Goal: Information Seeking & Learning: Find specific fact

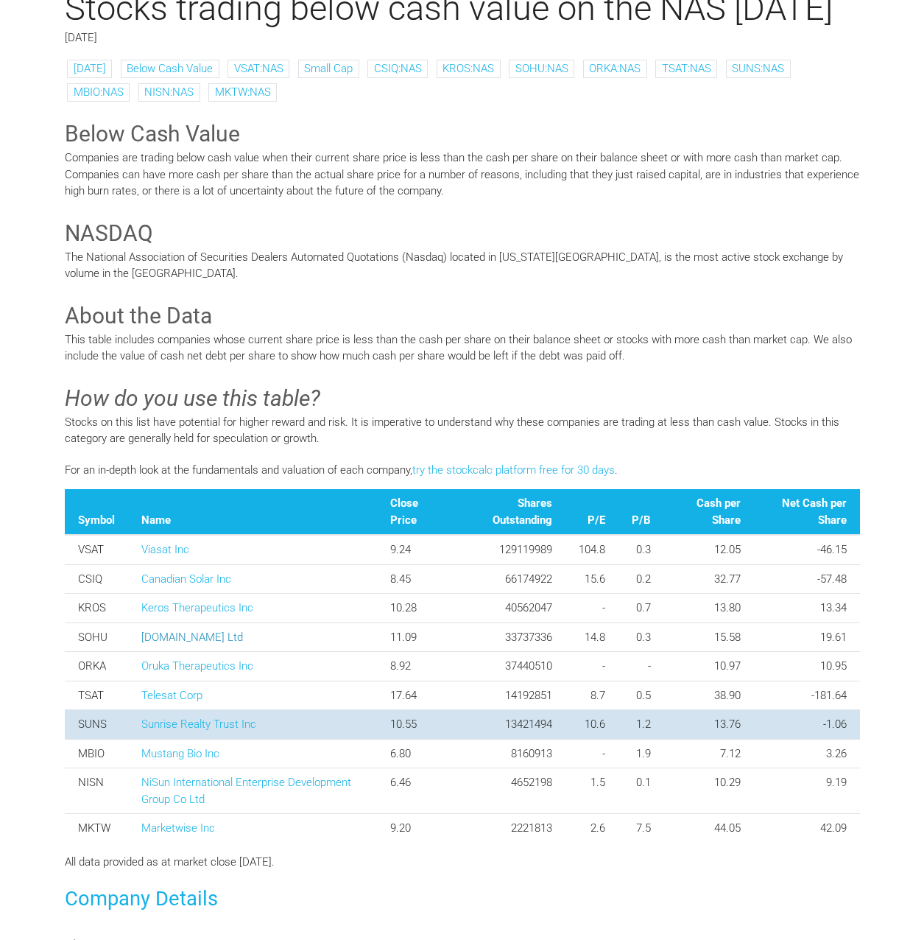
scroll to position [221, 0]
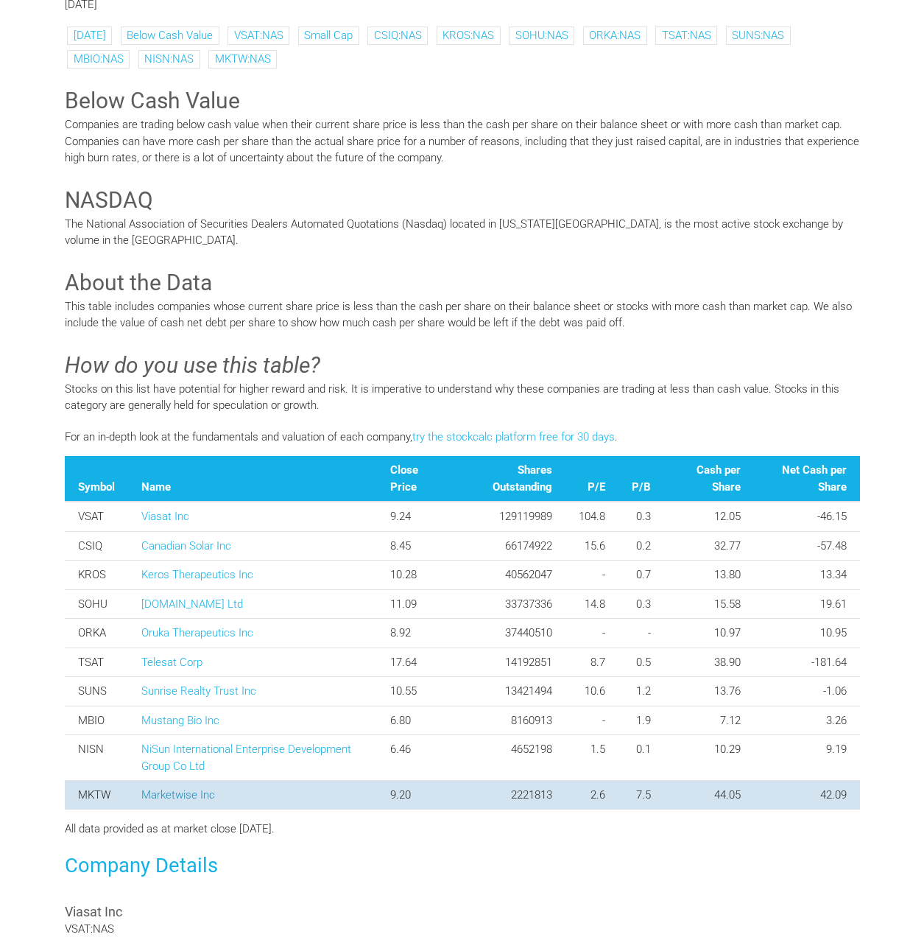
click at [201, 801] on link "Marketwise Inc" at bounding box center [178, 794] width 74 height 13
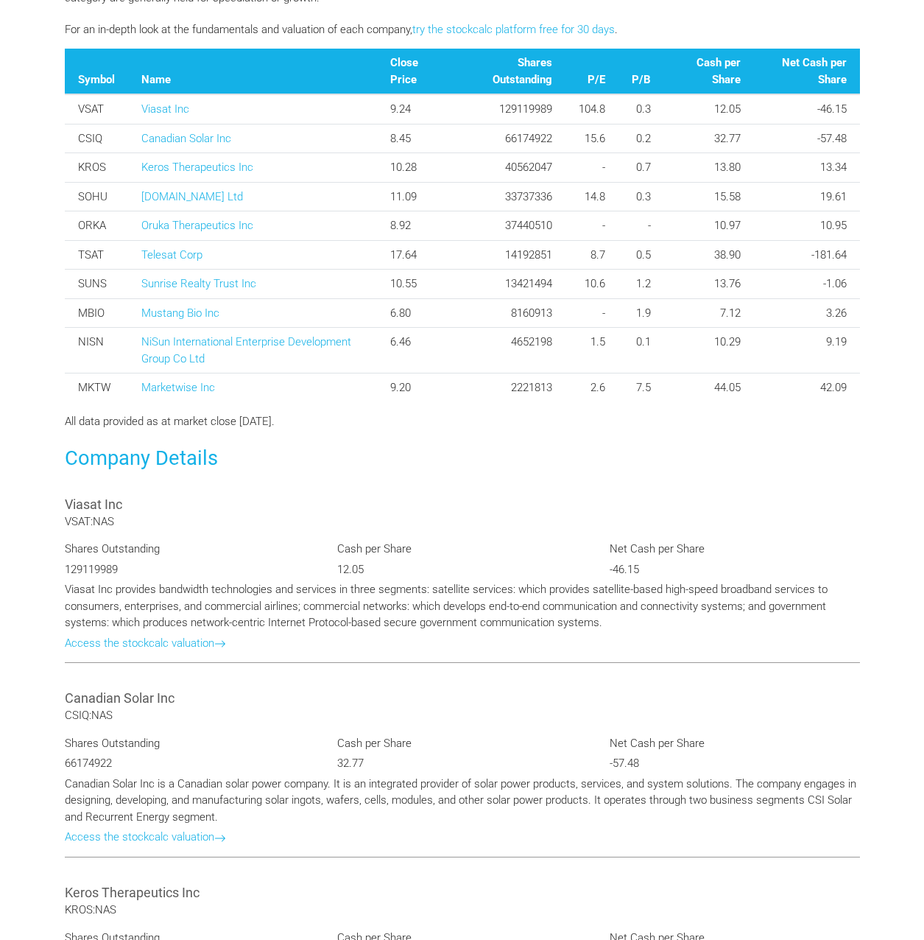
scroll to position [530, 0]
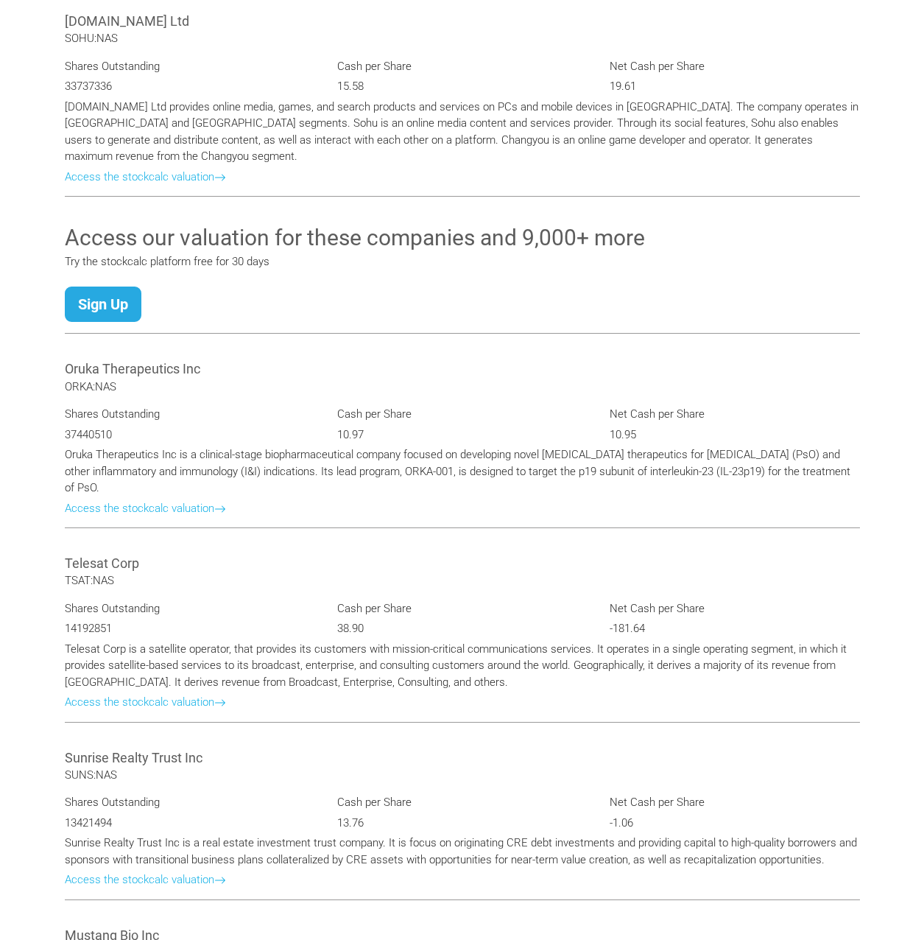
scroll to position [1652, 0]
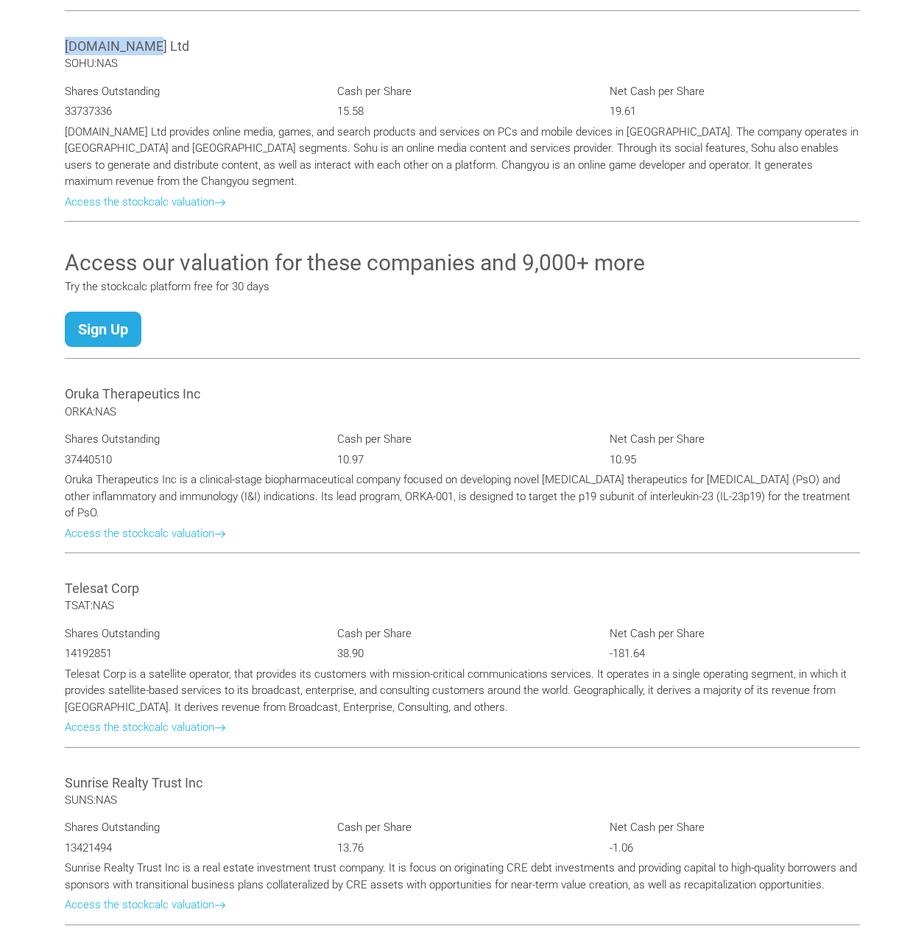
drag, startPoint x: 66, startPoint y: 9, endPoint x: 149, endPoint y: 77, distance: 107.3
click at [149, 77] on div "Sohu.com Ltd SOHU:NAS Shares Outstanding 33737336 Cash per Share 15.58 Net Cash…" at bounding box center [462, 127] width 817 height 211
copy Ltd "[DOMAIN_NAME] Ltd"
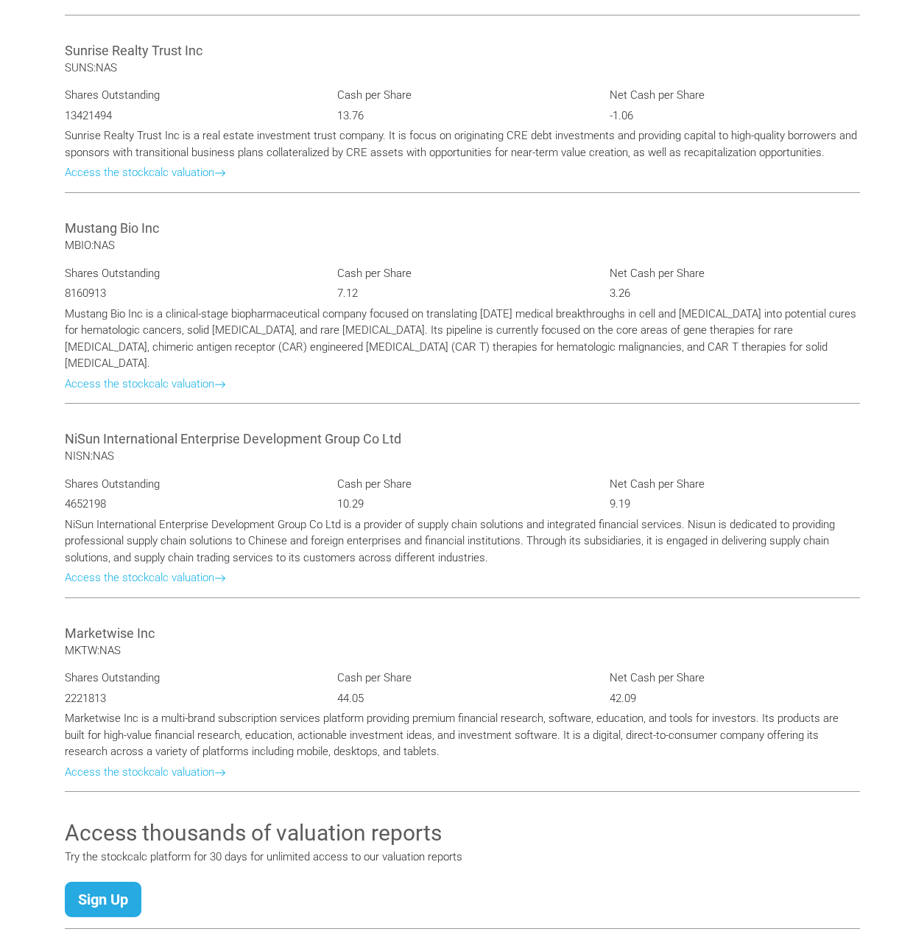
scroll to position [2388, 0]
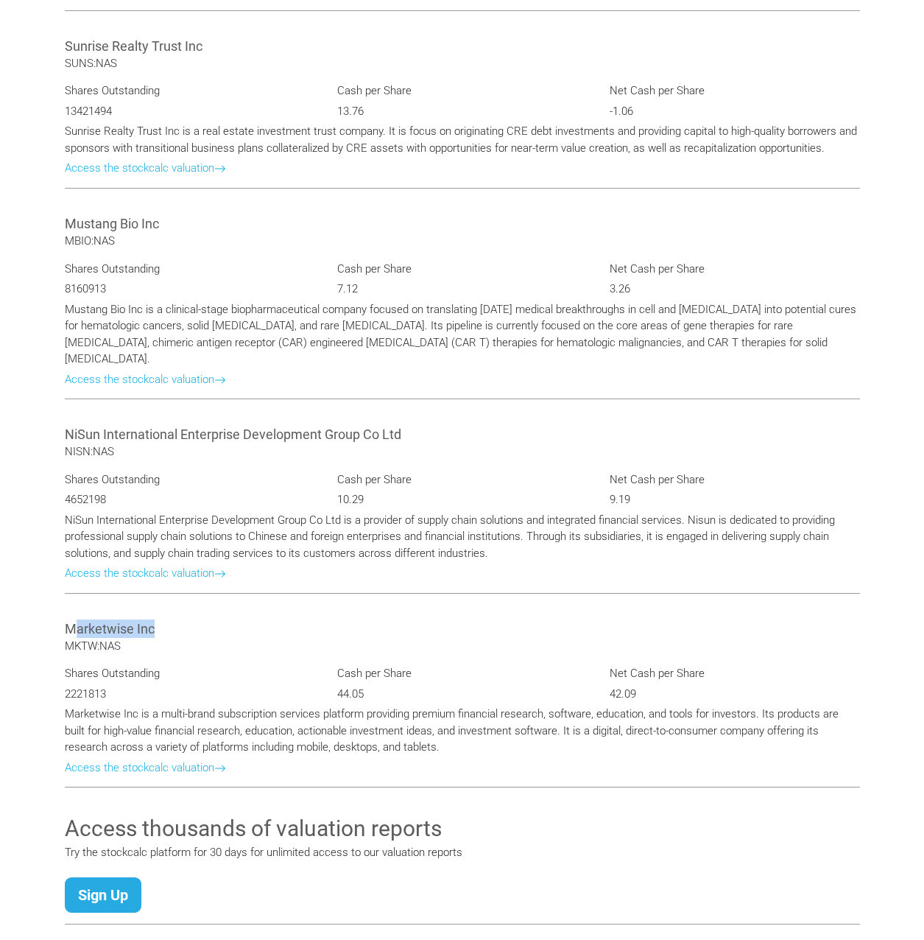
drag, startPoint x: 71, startPoint y: 637, endPoint x: 155, endPoint y: 636, distance: 84.0
click at [155, 636] on Inc "Marketwise Inc" at bounding box center [462, 628] width 795 height 18
drag, startPoint x: 155, startPoint y: 636, endPoint x: 125, endPoint y: 636, distance: 30.2
click at [125, 636] on Inc "Marketwise Inc" at bounding box center [462, 628] width 795 height 18
drag, startPoint x: 66, startPoint y: 635, endPoint x: 161, endPoint y: 636, distance: 95.7
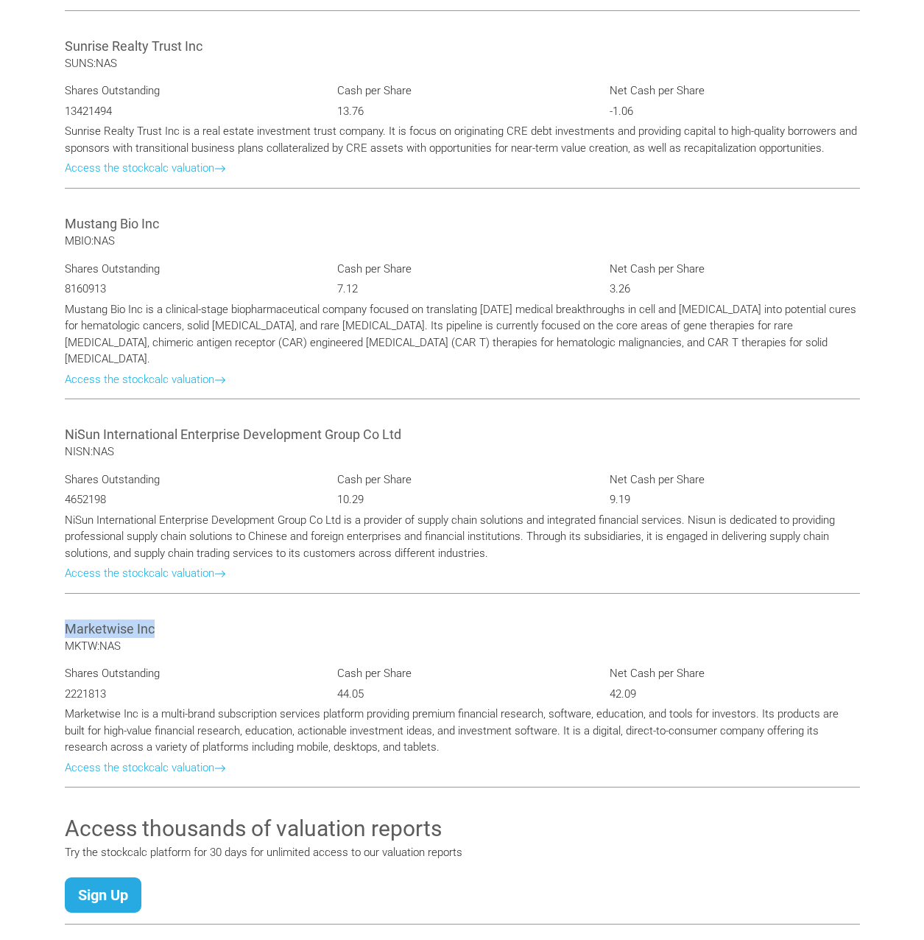
click at [161, 636] on Inc "Marketwise Inc" at bounding box center [462, 628] width 795 height 18
copy Inc "Marketwise Inc"
